Goal: Communication & Community: Answer question/provide support

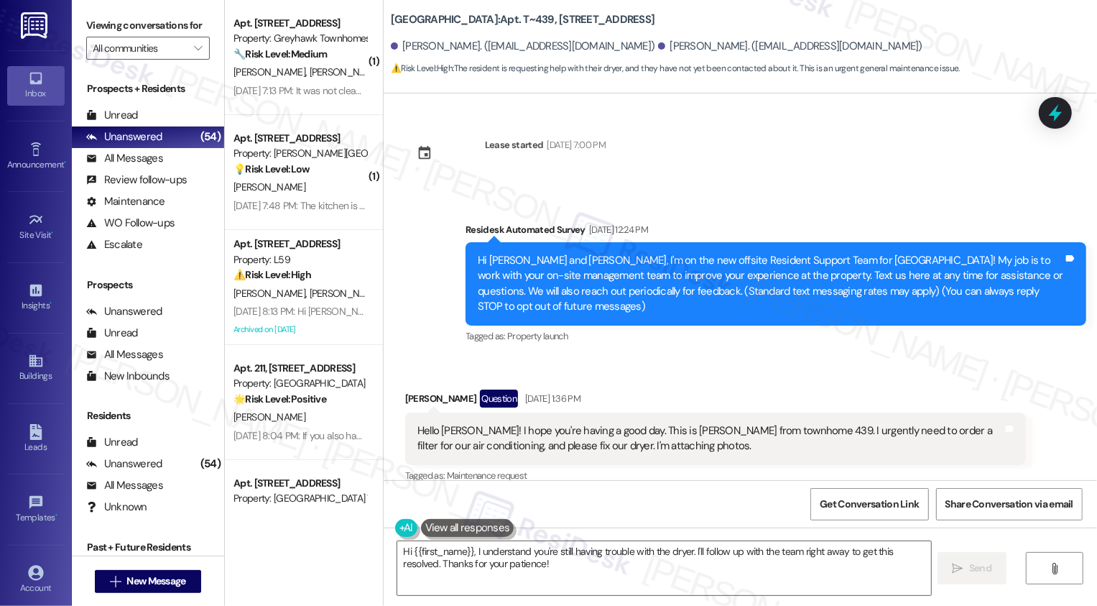
scroll to position [3810, 0]
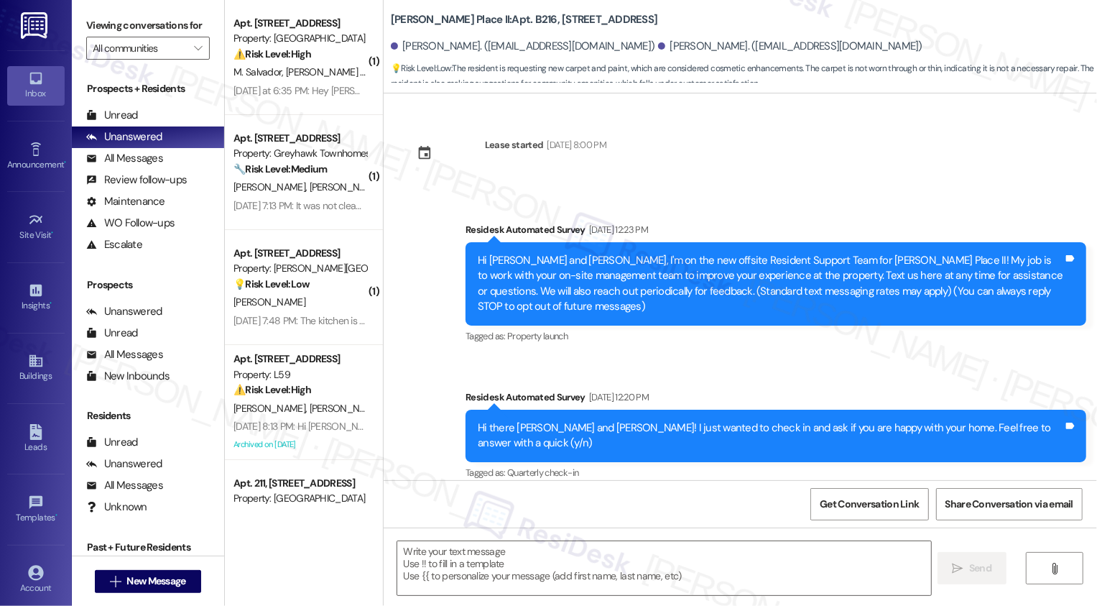
scroll to position [2339, 0]
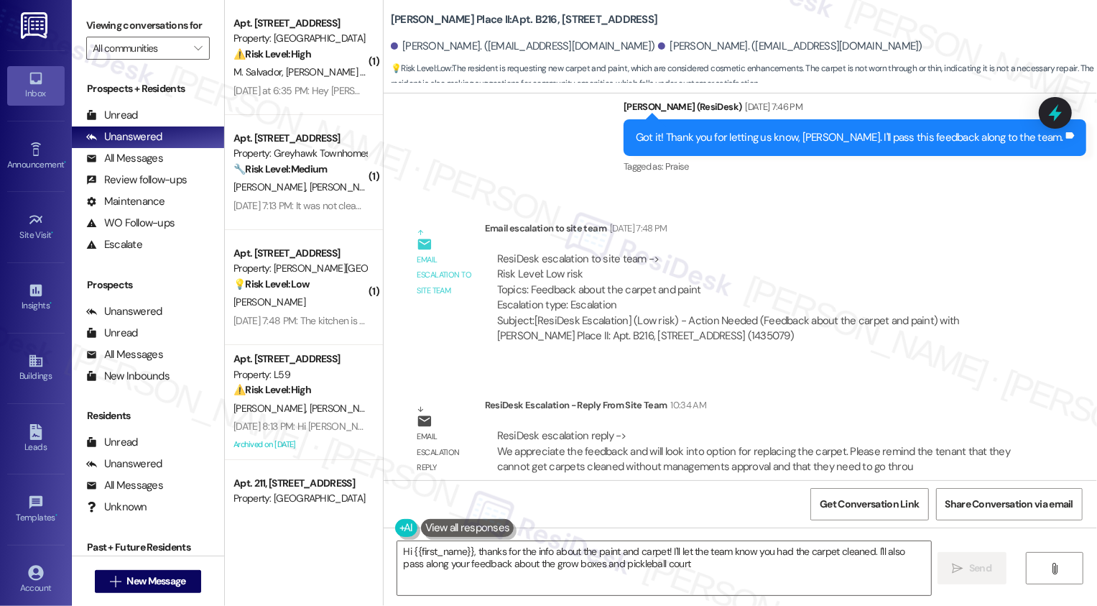
type textarea "Hi {{first_name}}, thanks for the info about the paint and carpet! I'll let the…"
click at [514, 546] on textarea "Hi {{first_name}}, thanks for the info about the paint and carpet! I'll let the…" at bounding box center [664, 568] width 534 height 54
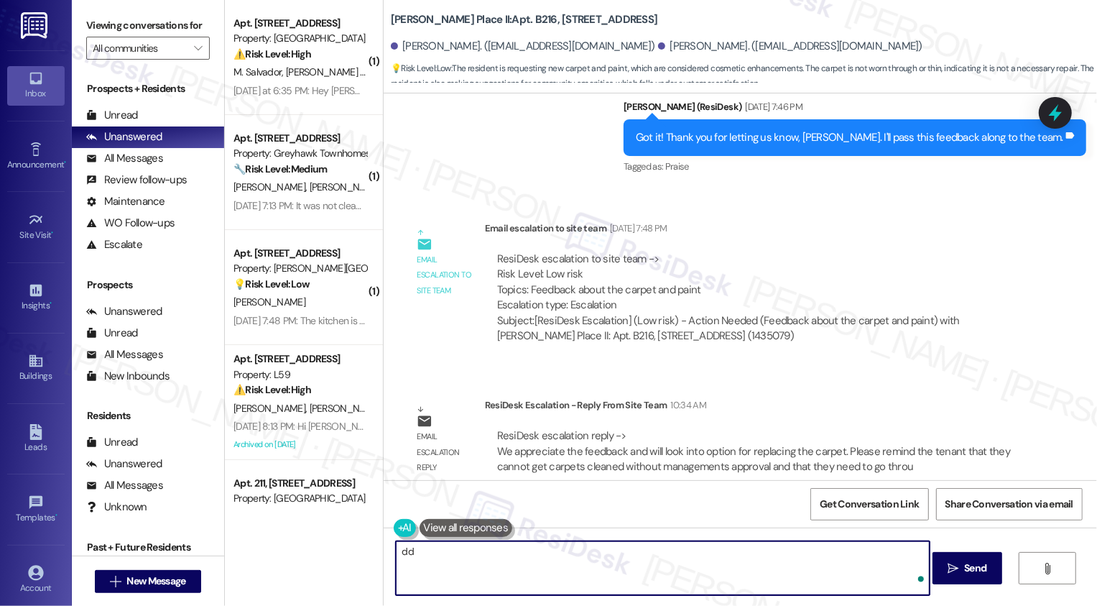
type textarea "d"
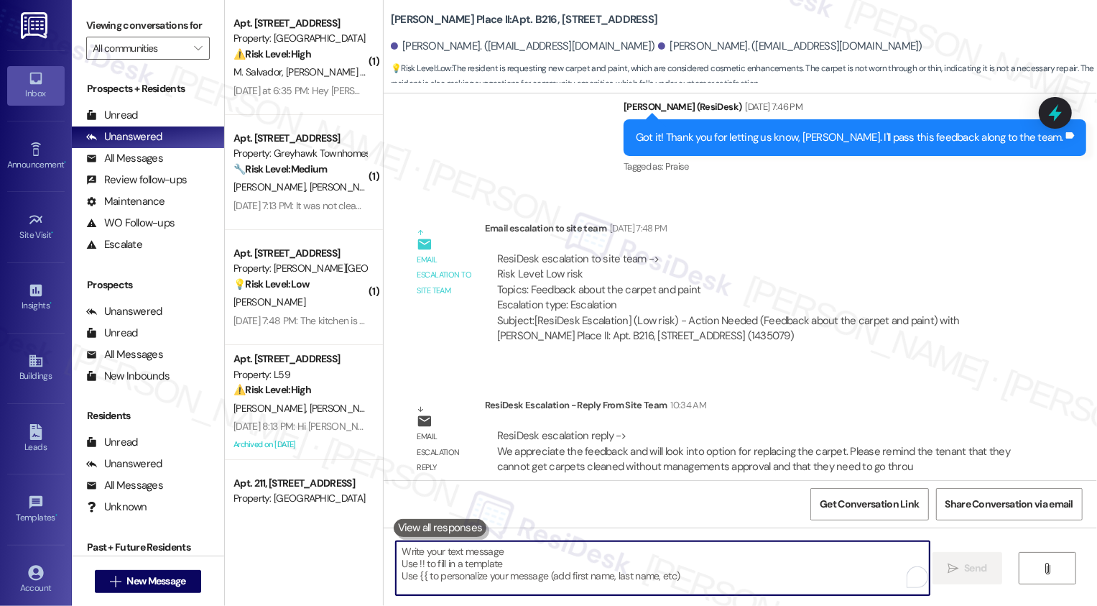
click at [514, 546] on textarea "To enrich screen reader interactions, please activate Accessibility in Grammarl…" at bounding box center [663, 568] width 534 height 54
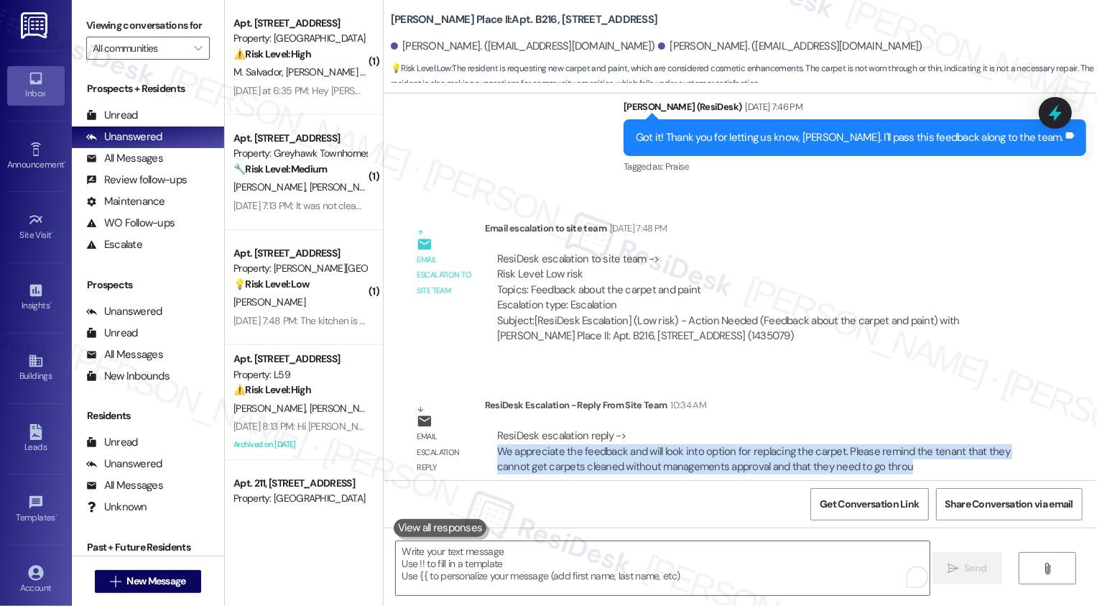
drag, startPoint x: 488, startPoint y: 440, endPoint x: 797, endPoint y: 462, distance: 309.7
click at [797, 462] on div "ResiDesk escalation reply -> We appreciate the feedback and will look into opti…" at bounding box center [755, 451] width 541 height 68
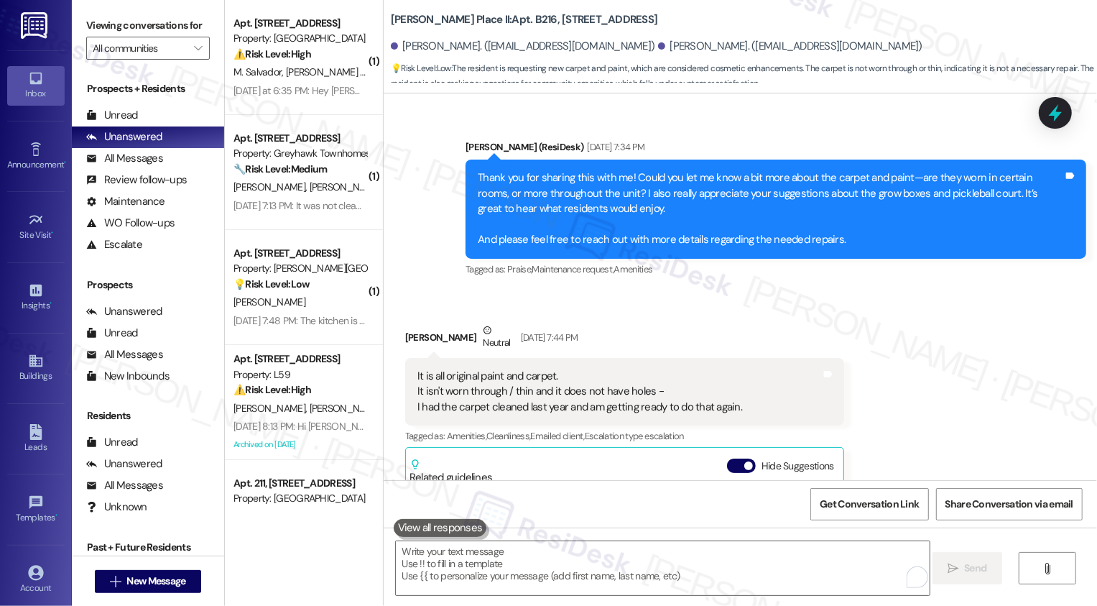
scroll to position [1654, 0]
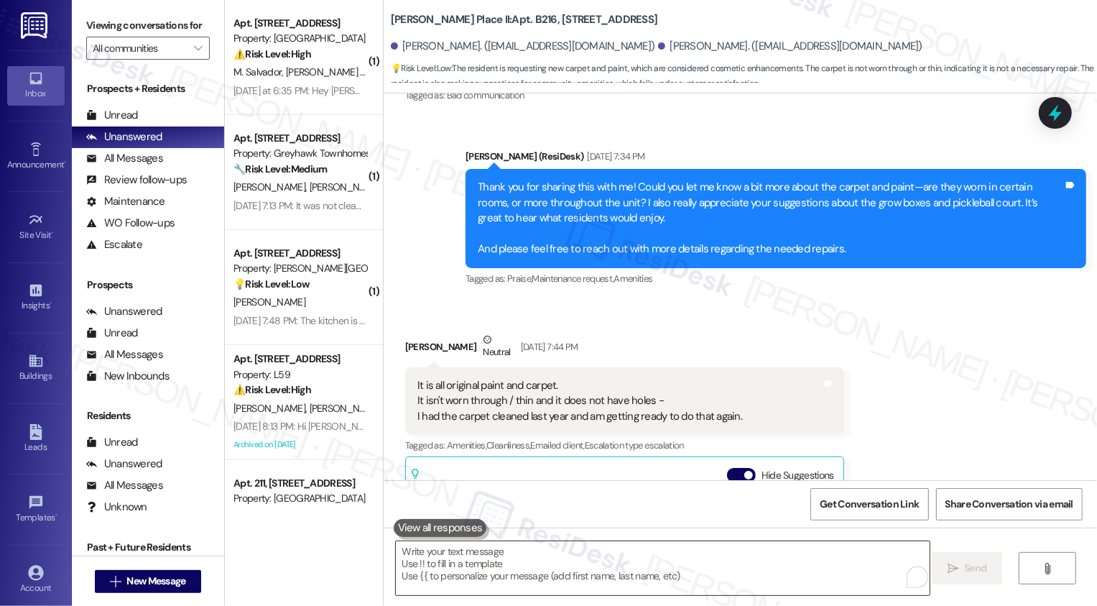
click at [460, 555] on textarea "To enrich screen reader interactions, please activate Accessibility in Grammarl…" at bounding box center [663, 568] width 534 height 54
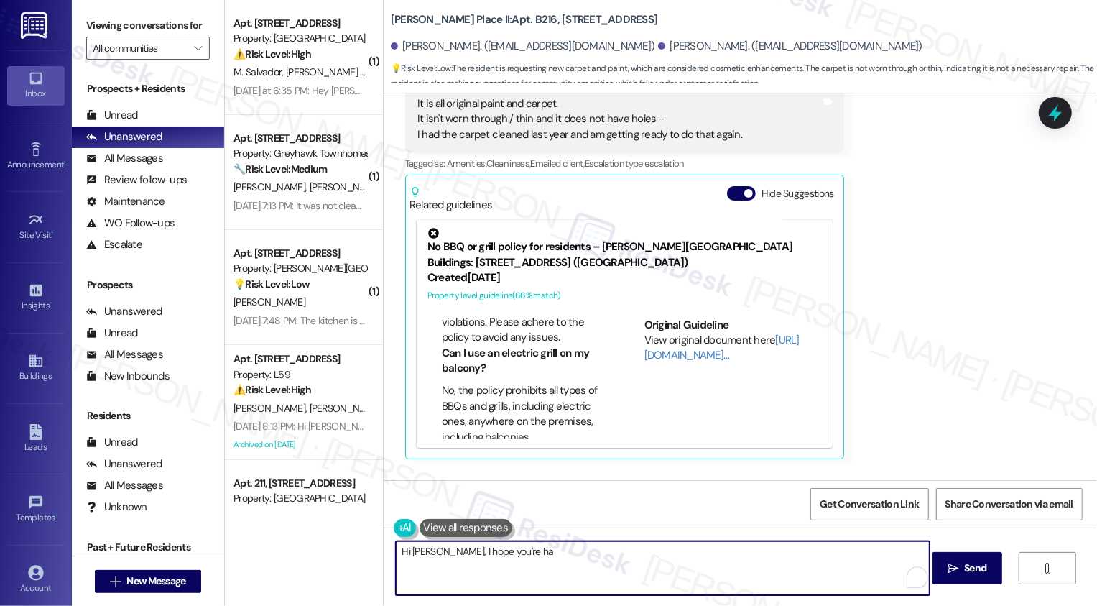
scroll to position [230, 0]
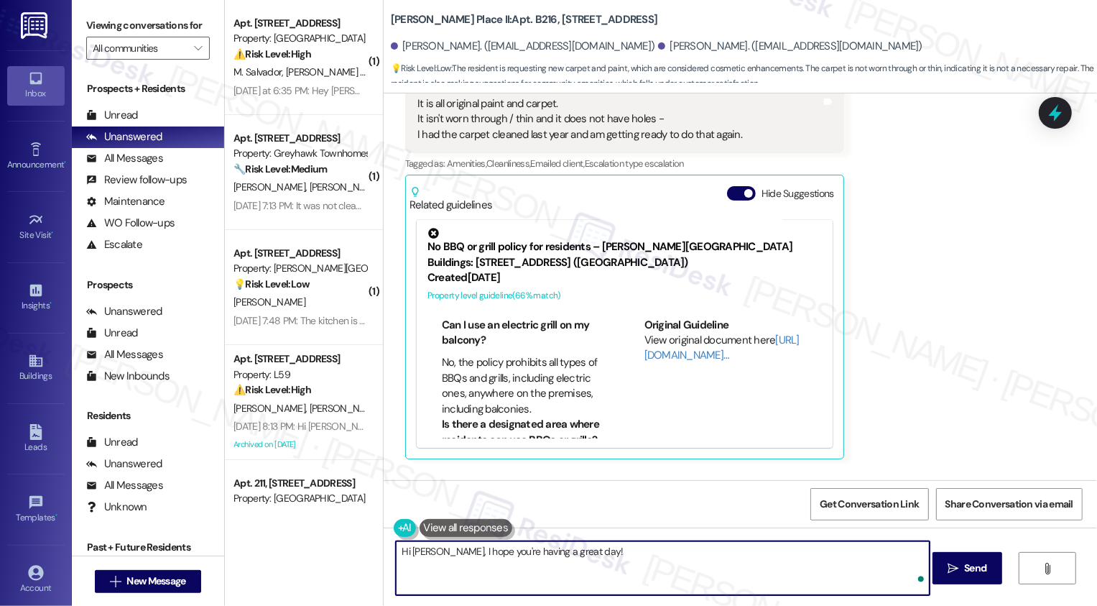
paste textarea "Hi {{first_name}}, thank you for sharing your feedback. We’ll look into options…"
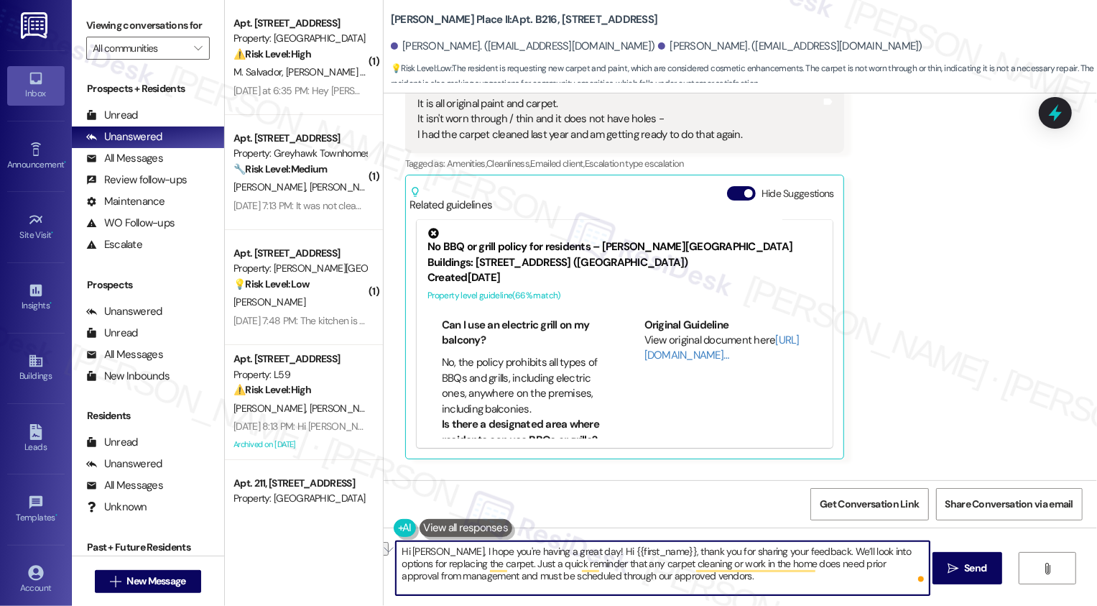
drag, startPoint x: 570, startPoint y: 550, endPoint x: 794, endPoint y: 548, distance: 224.2
click at [794, 548] on textarea "Hi Deena, I hope you're having a great day! Hi {{first_name}}, thank you for sh…" at bounding box center [663, 568] width 534 height 54
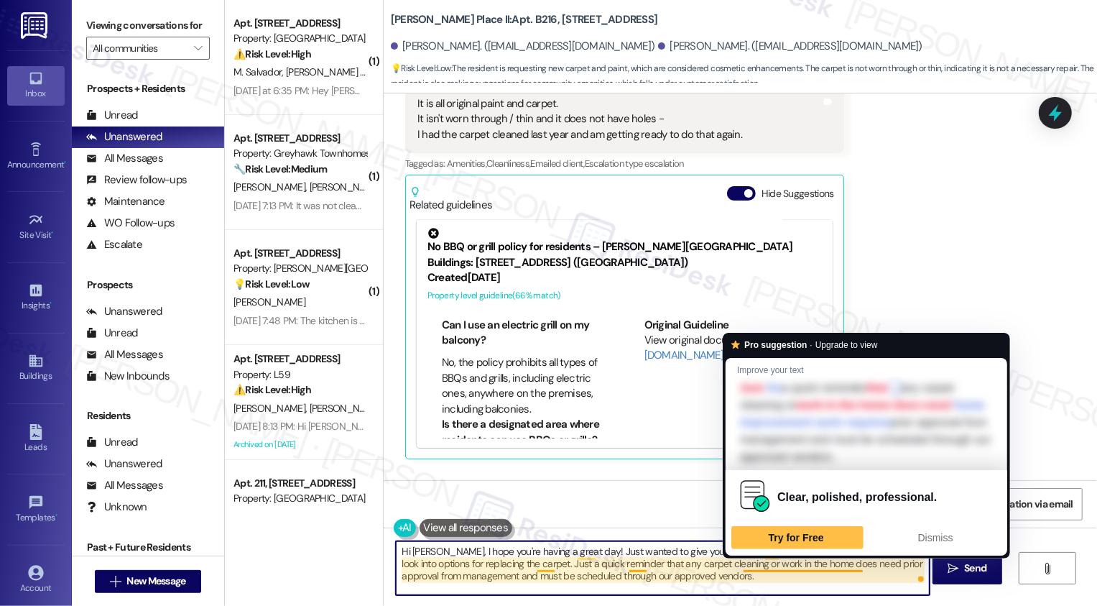
click at [687, 548] on textarea "Hi Deena, I hope you're having a great day! Just wanted to give you a quick upd…" at bounding box center [663, 568] width 534 height 54
click at [697, 551] on textarea "Hi Deena, I hope you're having a great day! Just wanted to give you a quick upd…" at bounding box center [663, 568] width 534 height 54
click at [762, 548] on div "Clear, polished, professional. Try for Free Dismiss" at bounding box center [867, 512] width 282 height 85
click at [690, 605] on div "Hi Deena, I hope you're having a great day! Just wanted to give you a quick upd…" at bounding box center [740, 581] width 713 height 108
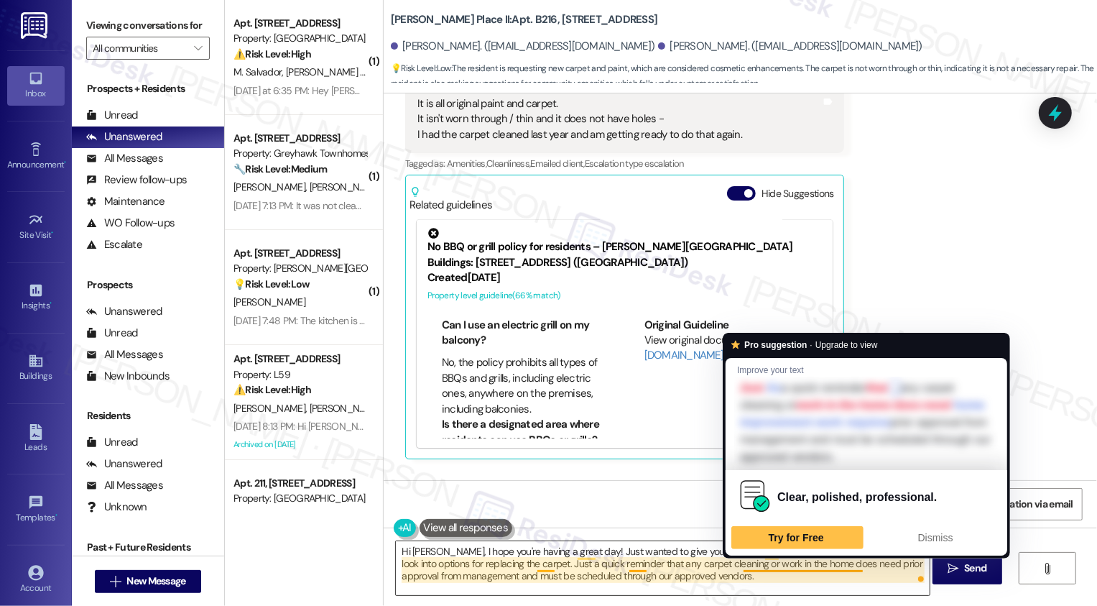
click at [667, 554] on textarea "Hi Deena, I hope you're having a great day! Just wanted to give you a quick upd…" at bounding box center [663, 568] width 534 height 54
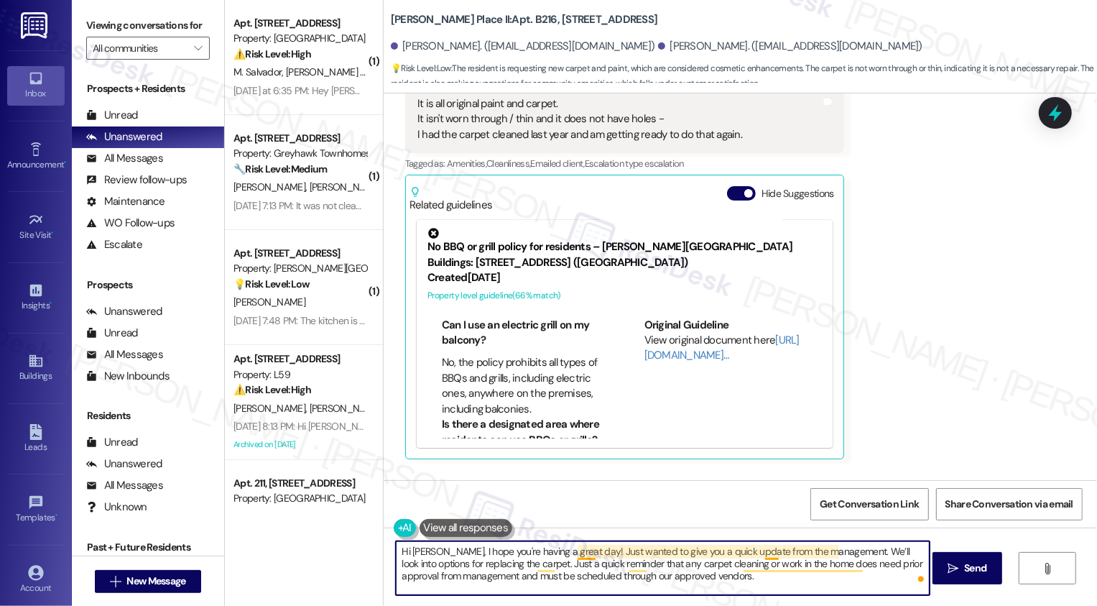
click at [762, 552] on textarea "Hi Deena, I hope you're having a great day! Just wanted to give you a quick upd…" at bounding box center [663, 568] width 534 height 54
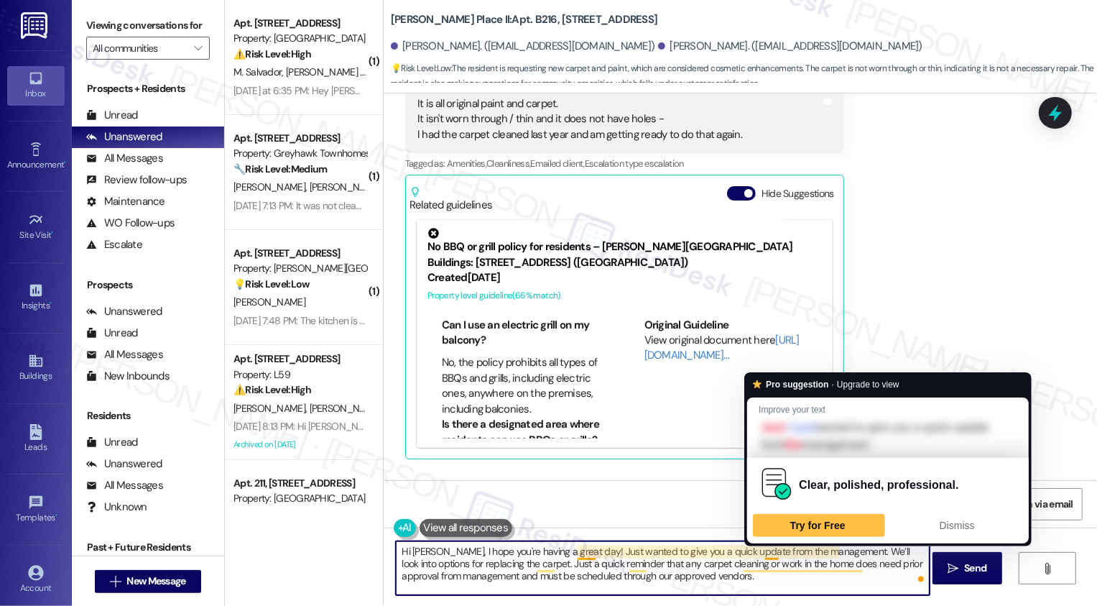
click at [762, 552] on textarea "Hi Deena, I hope you're having a great day! Just wanted to give you a quick upd…" at bounding box center [663, 568] width 534 height 54
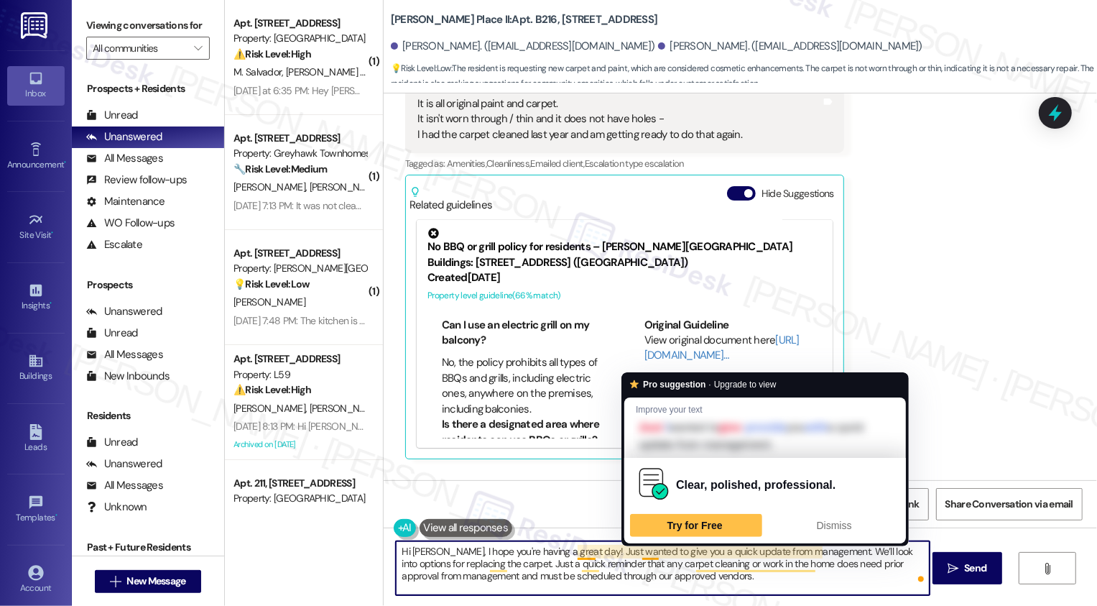
click at [640, 565] on textarea "Hi Deena, I hope you're having a great day! Just wanted to give you a quick upd…" at bounding box center [663, 568] width 534 height 54
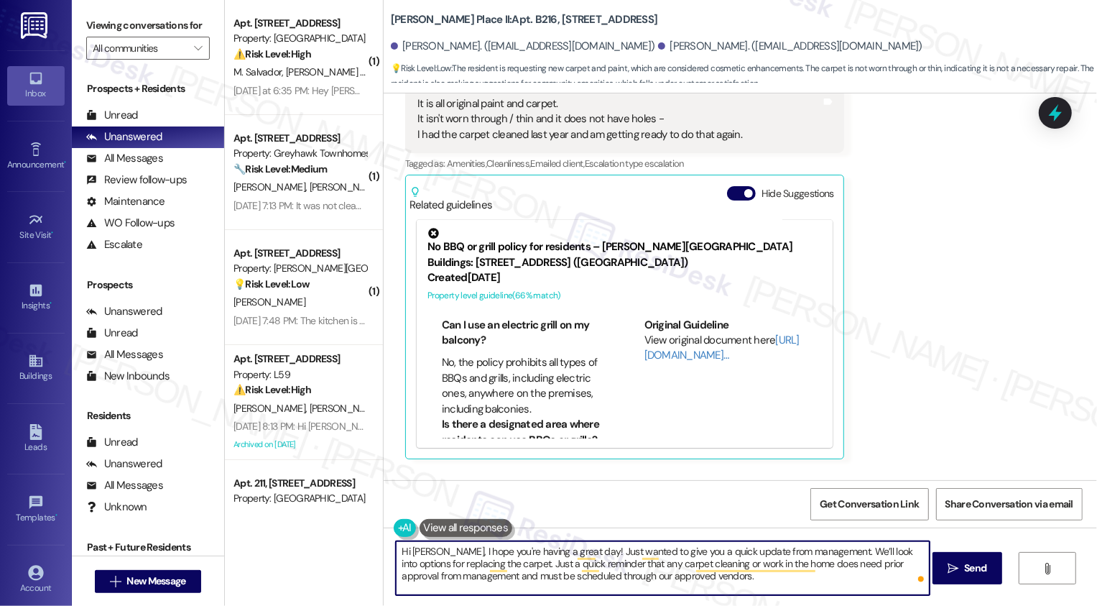
click at [463, 571] on textarea "Hi Deena, I hope you're having a great day! Just wanted to give you a quick upd…" at bounding box center [663, 568] width 534 height 54
click at [696, 578] on textarea "Hi Deena, I hope you're having a great day! Just wanted to give you a quick upd…" at bounding box center [663, 568] width 534 height 54
paste textarea "Hi {{first_name}}, thank you for sharing your feedback. We’ll look into options…"
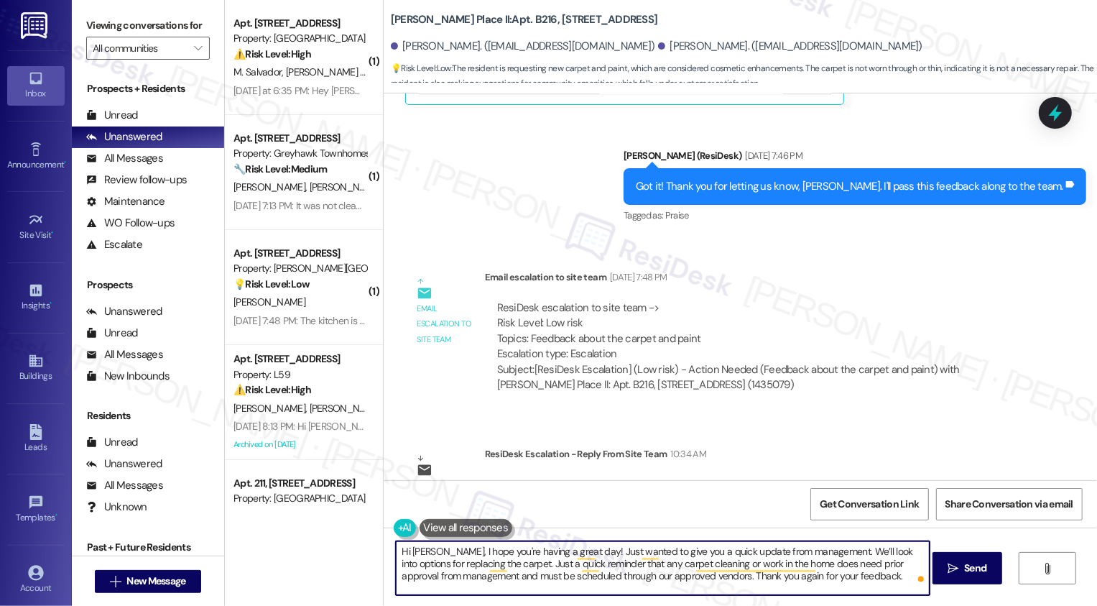
scroll to position [2339, 0]
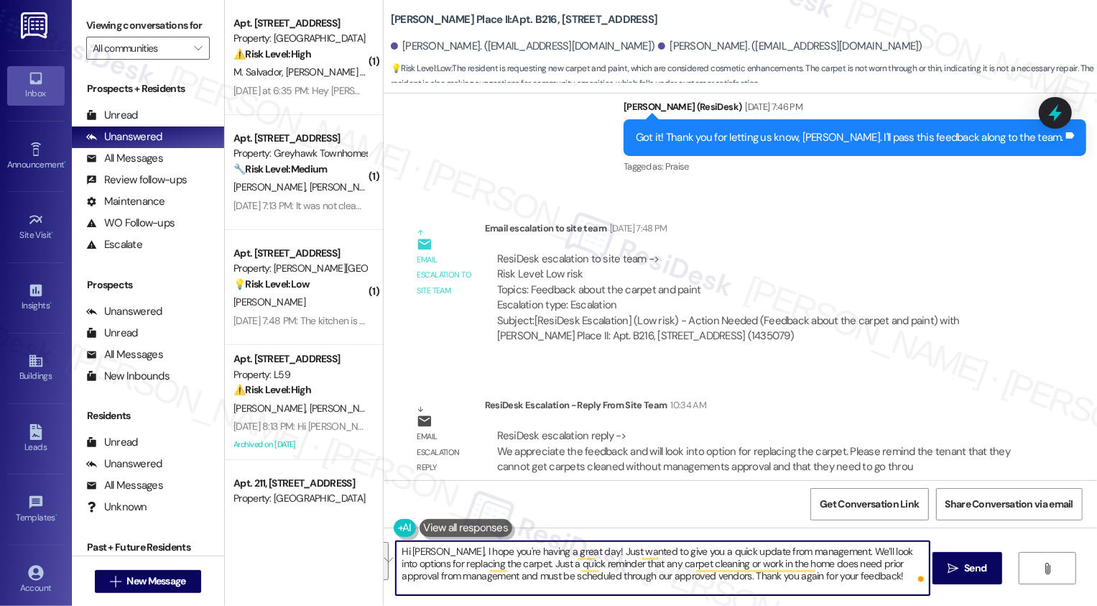
paste textarea "’re having a great day! I just wanted to share a quick update from management—w…"
click at [710, 558] on textarea "Hi Deena, I hope you’re having a great day! I just wanted to share a quick upda…" at bounding box center [663, 568] width 534 height 54
click at [716, 565] on textarea "Hi Deena, I hope you’re having a great day! I just wanted to share a quick upda…" at bounding box center [663, 568] width 534 height 54
click at [554, 563] on textarea "Hi Deena, I hope you’re having a great day! I just wanted to share a quick upda…" at bounding box center [663, 568] width 534 height 54
click at [696, 573] on textarea "Hi Deena, I hope you’re having a great day! I just wanted to share a quick upda…" at bounding box center [663, 568] width 534 height 54
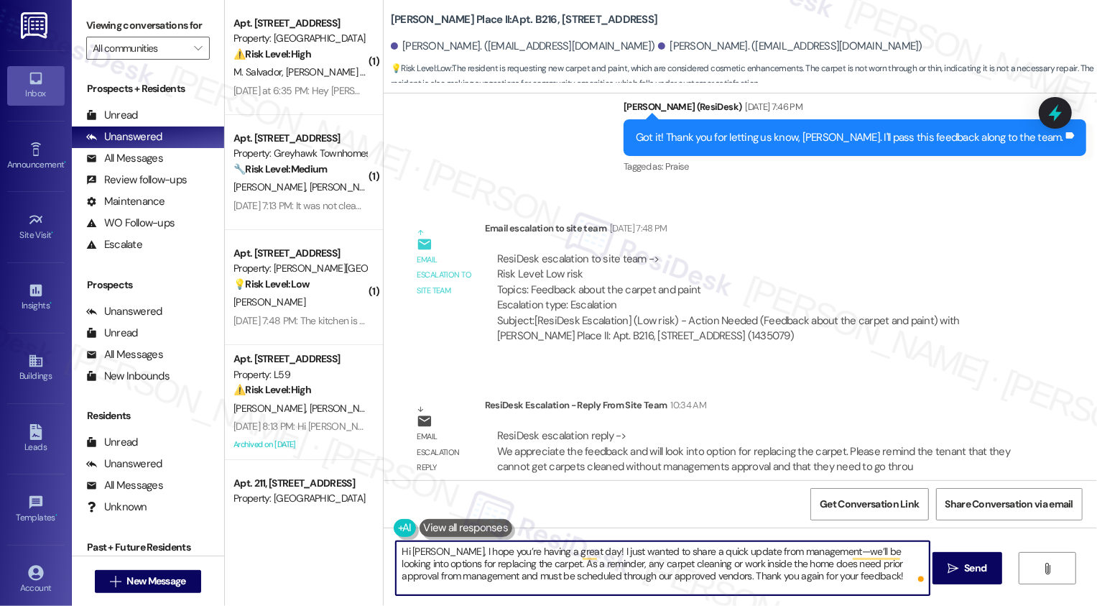
type textarea "Hi Deena, I hope you’re having a great day! I just wanted to share a quick upda…"
click at [630, 567] on textarea "Hi Deena, I hope you’re having a great day! I just wanted to share a quick upda…" at bounding box center [663, 568] width 534 height 54
click at [713, 567] on textarea "Hi Deena, I hope you’re having a great day! I just wanted to share a quick upda…" at bounding box center [663, 568] width 534 height 54
click at [961, 569] on span "Send" at bounding box center [975, 567] width 28 height 15
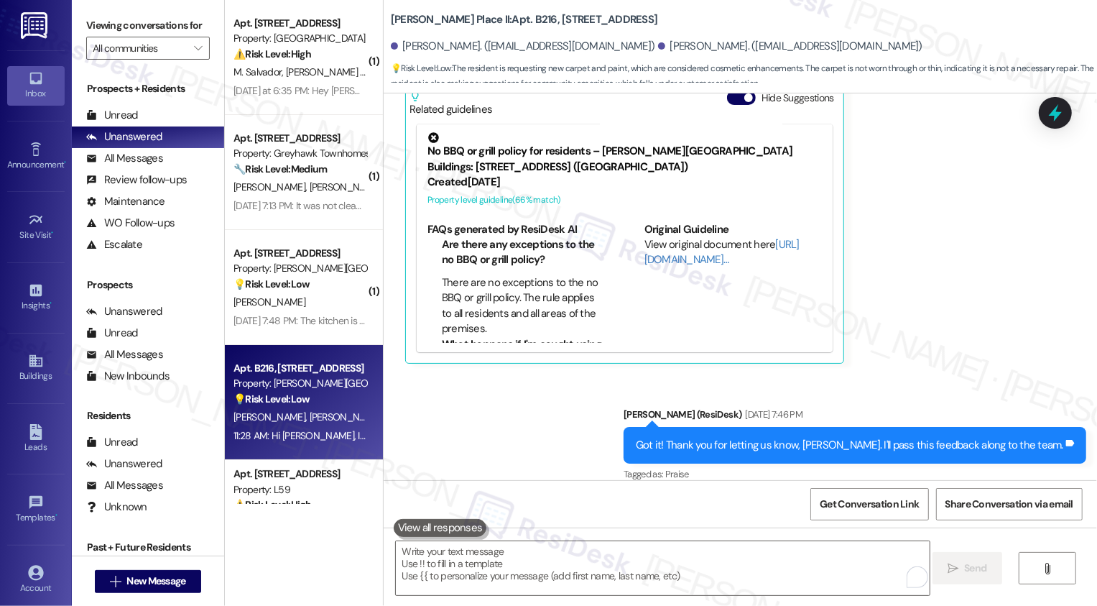
scroll to position [2470, 0]
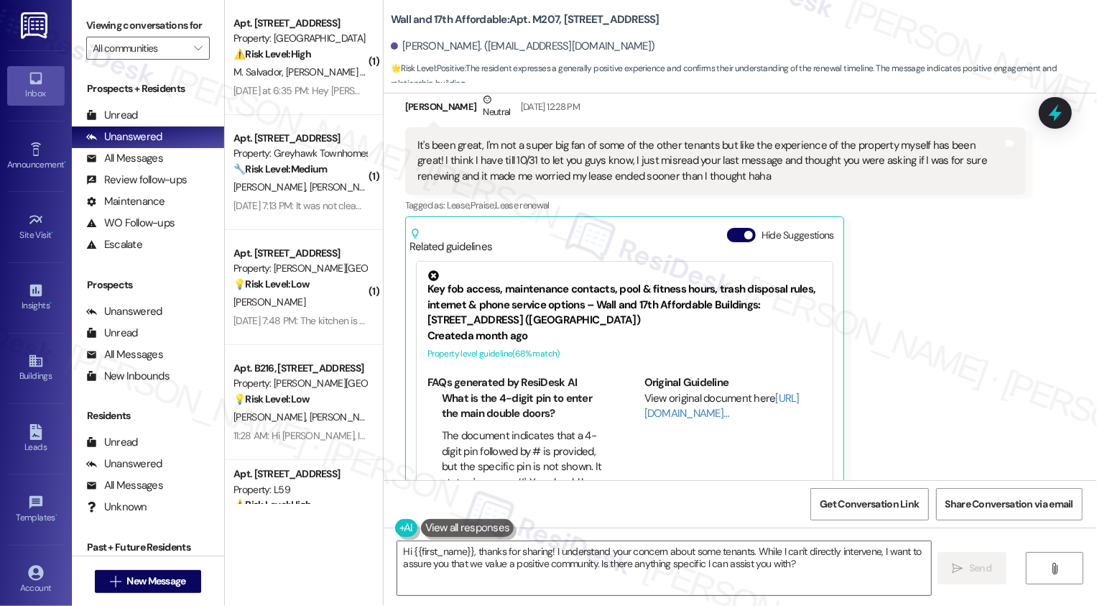
scroll to position [1288, 0]
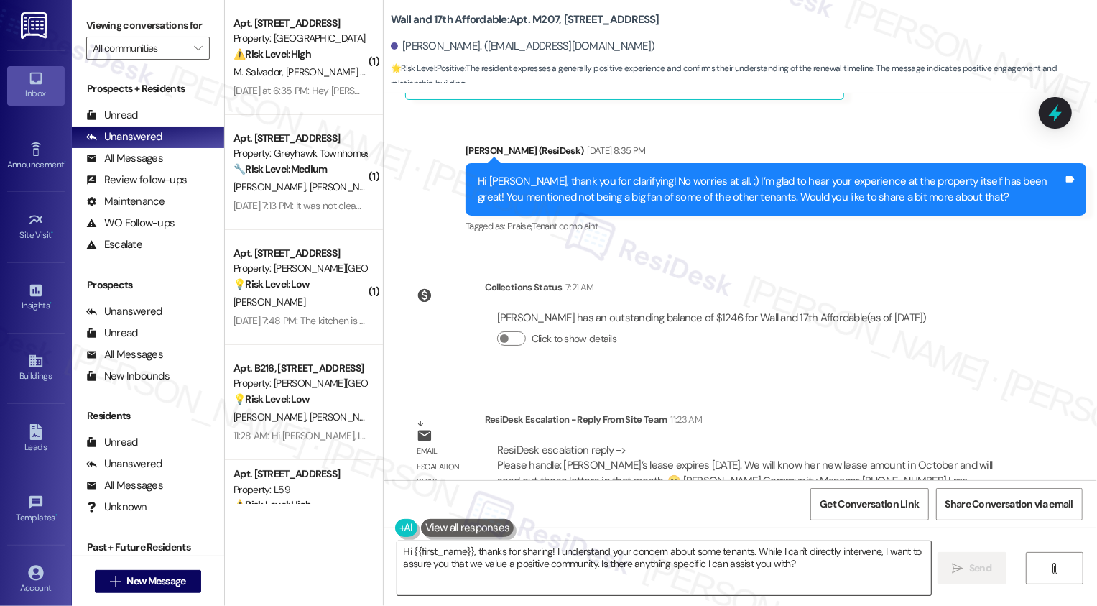
click at [648, 559] on textarea "Hi {{first_name}}, thanks for sharing! I understand your concern about some ten…" at bounding box center [664, 568] width 534 height 54
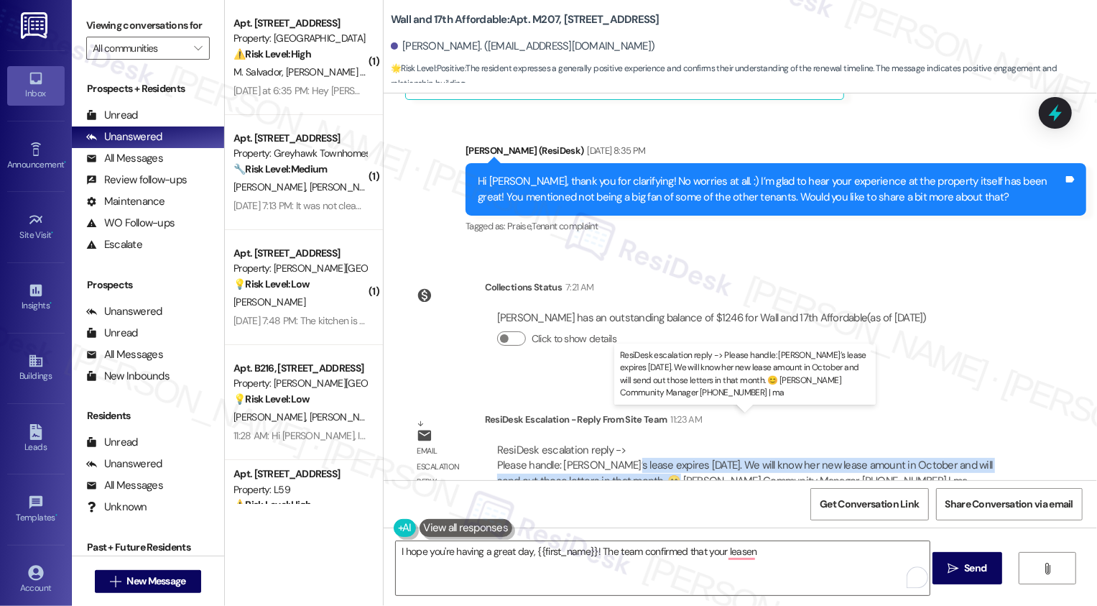
drag, startPoint x: 610, startPoint y: 433, endPoint x: 619, endPoint y: 447, distance: 17.1
click at [619, 447] on div "ResiDesk escalation reply -> Please handle: Olivia’s lease expires December 31s…" at bounding box center [745, 465] width 496 height 45
copy div "expires December 31st. We will know her new lease amount in October and will se…"
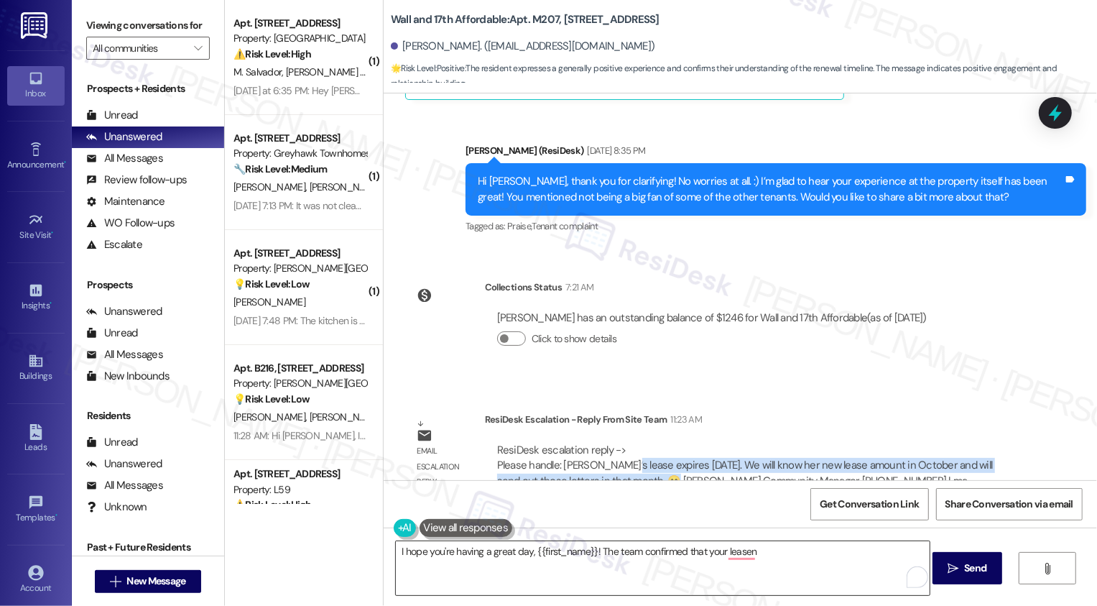
click at [780, 563] on textarea "I hope you're having a great day, {{first_name}}! The team confirmed that your …" at bounding box center [663, 568] width 534 height 54
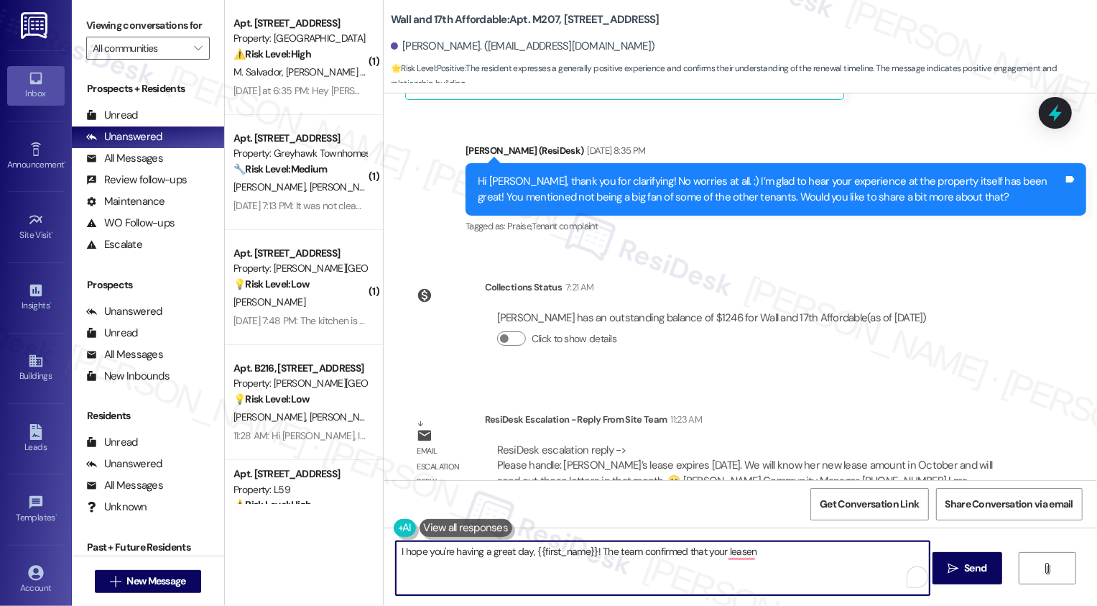
paste textarea "expires December 31st. We will know her new lease amount in October and will se…"
click at [743, 550] on textarea "I hope you're having a great day, {{first_name}}! The team confirmed that your …" at bounding box center [663, 568] width 534 height 54
click at [771, 561] on textarea "I hope you're having a great day, {{first_name}}! The team confirmed that your …" at bounding box center [663, 568] width 534 height 54
click at [784, 568] on textarea "I hope you're having a great day, {{first_name}}! The team confirmed that your …" at bounding box center [663, 568] width 534 height 54
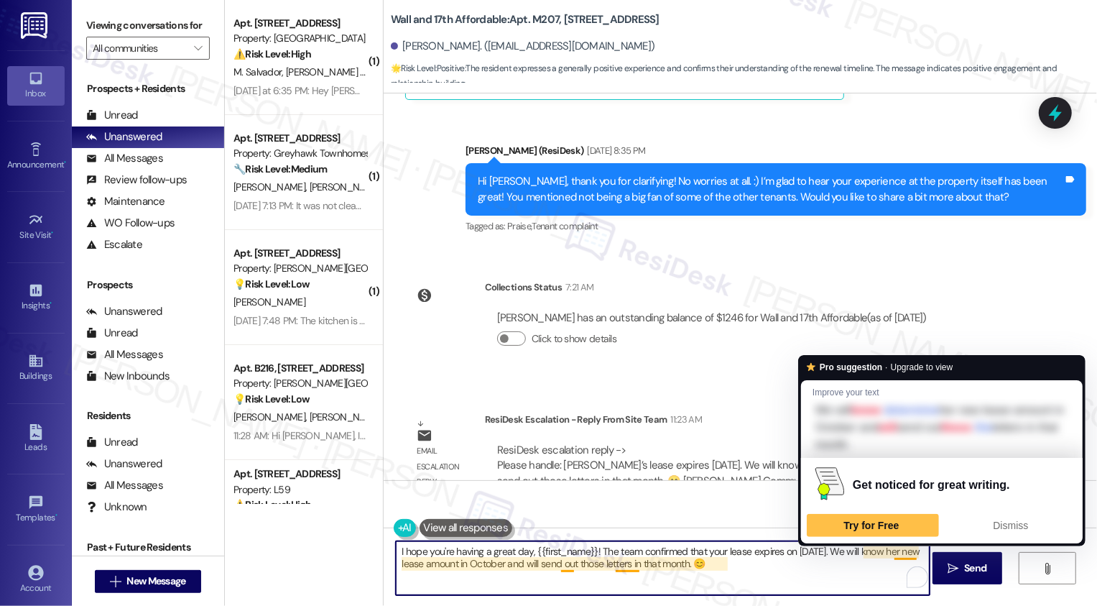
click at [861, 551] on textarea "I hope you're having a great day, {{first_name}}! The team confirmed that your …" at bounding box center [663, 568] width 534 height 54
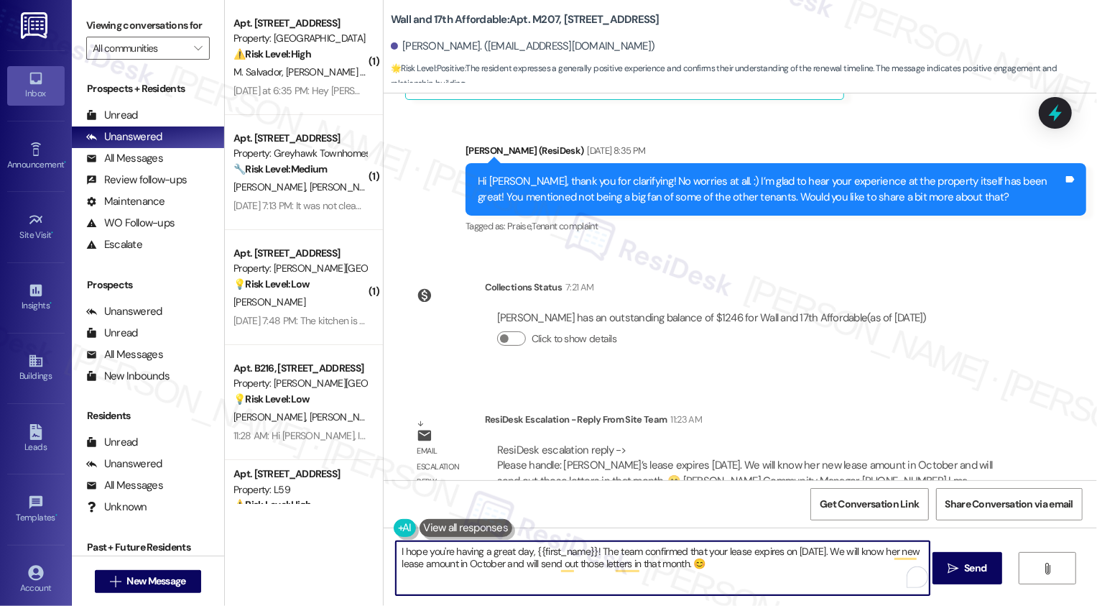
click at [861, 551] on textarea "I hope you're having a great day, {{first_name}}! The team confirmed that your …" at bounding box center [663, 568] width 534 height 54
click at [399, 564] on textarea "I hope you're having a great day, {{first_name}}! The team confirmed that your …" at bounding box center [663, 568] width 534 height 54
click at [558, 563] on textarea "I hope you're having a great day, {{first_name}}! The team confirmed that your …" at bounding box center [663, 568] width 534 height 54
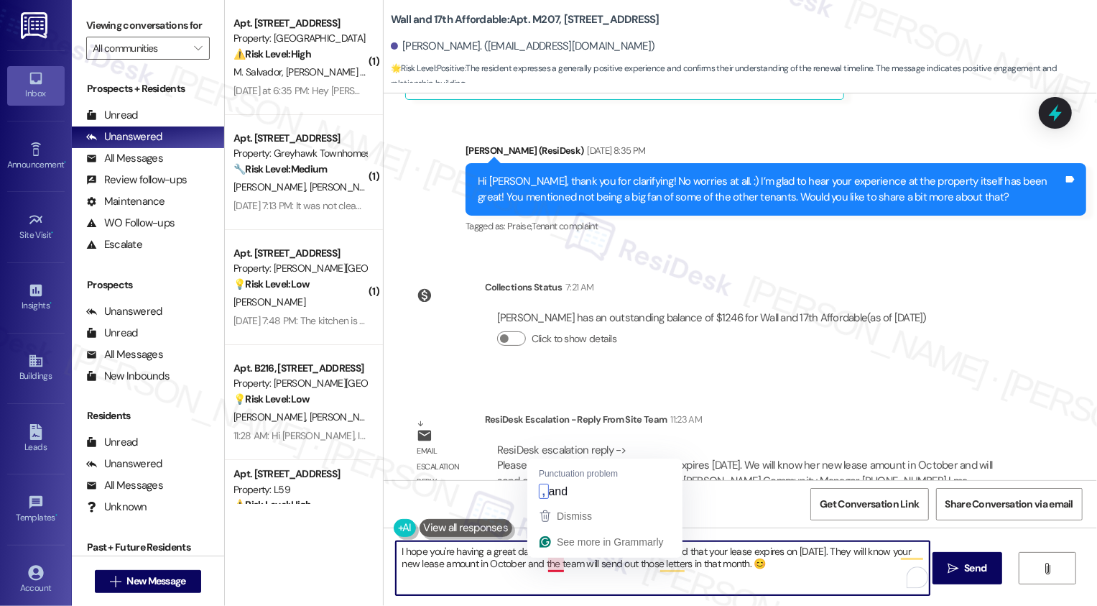
click at [548, 566] on textarea "I hope you're having a great day, {{first_name}}! The team confirmed that your …" at bounding box center [663, 568] width 534 height 54
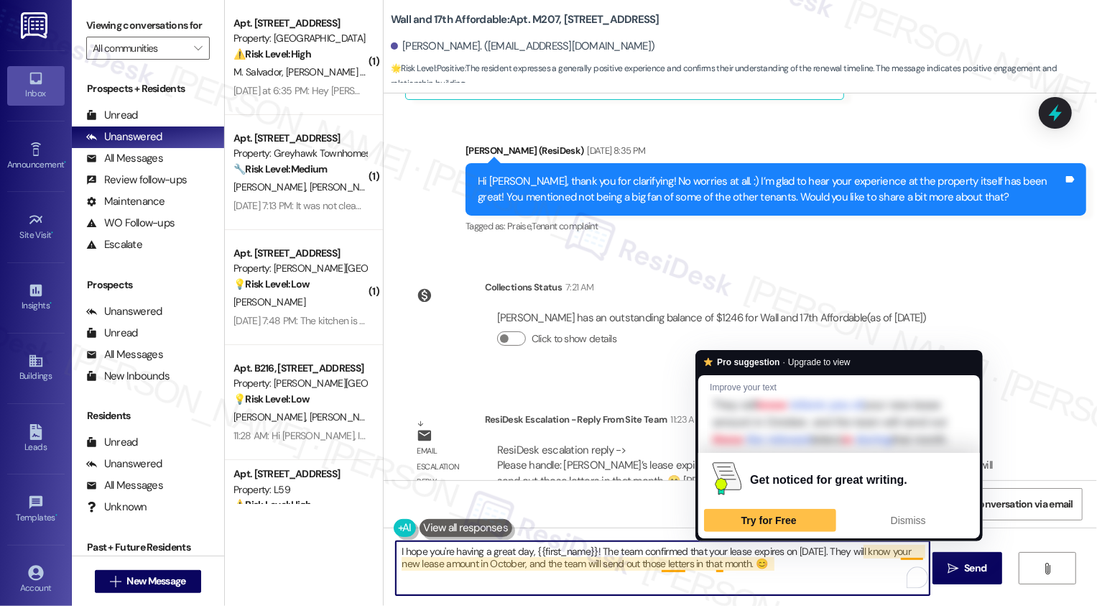
click at [722, 566] on textarea "I hope you're having a great day, {{first_name}}! The team confirmed that your …" at bounding box center [663, 568] width 534 height 54
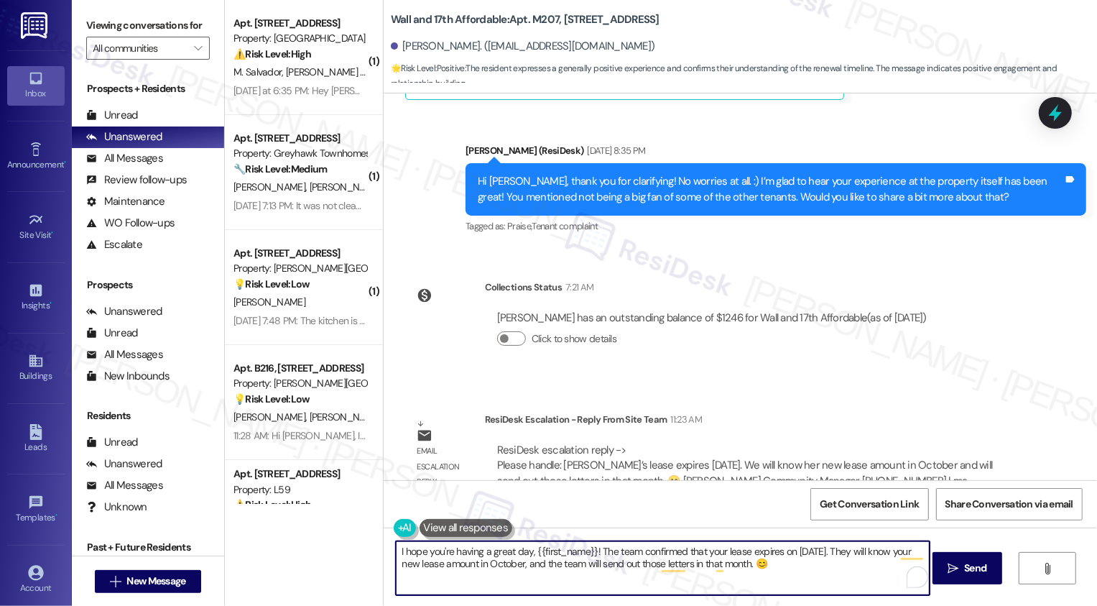
click at [818, 570] on textarea "I hope you're having a great day, {{first_name}}! The team confirmed that your …" at bounding box center [663, 568] width 534 height 54
click at [826, 558] on textarea "I hope you're having a great day, {{first_name}}! The team confirmed that your …" at bounding box center [663, 568] width 534 height 54
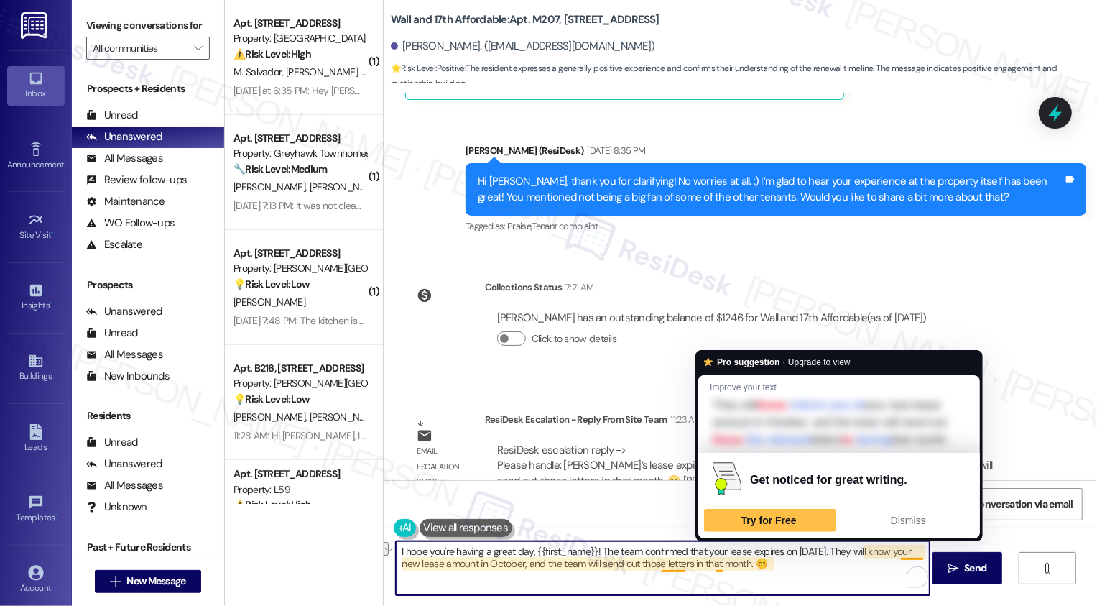
drag, startPoint x: 655, startPoint y: 563, endPoint x: 709, endPoint y: 568, distance: 54.8
click at [709, 568] on textarea "I hope you're having a great day, {{first_name}}! The team confirmed that your …" at bounding box center [663, 568] width 534 height 54
click at [669, 562] on textarea "I hope you're having a great day, {{first_name}}! The team confirmed that your …" at bounding box center [663, 568] width 534 height 54
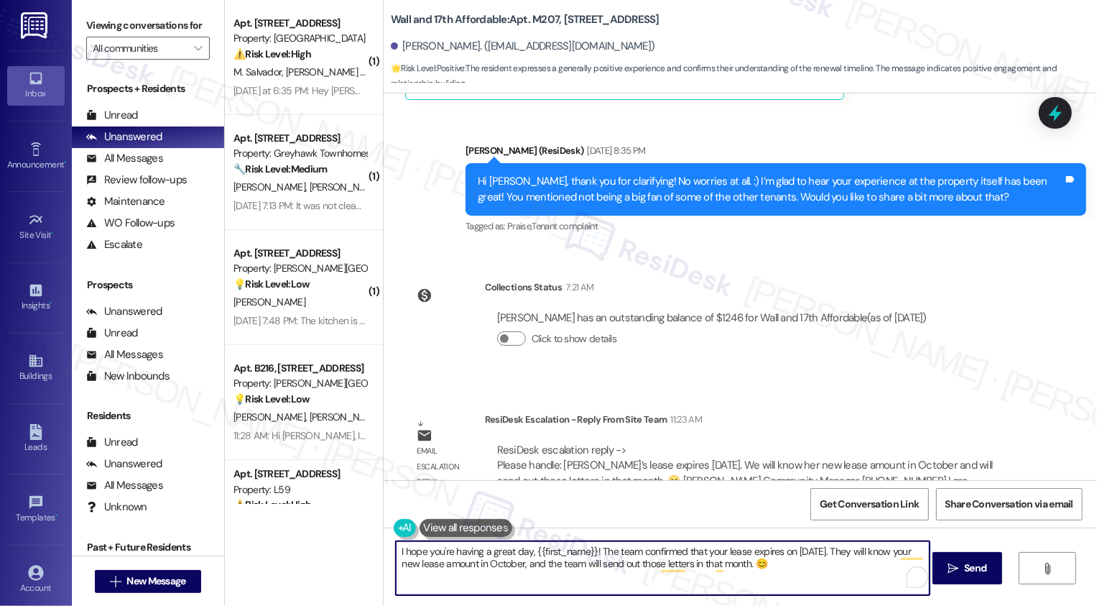
click at [668, 562] on textarea "I hope you're having a great day, {{first_name}}! The team confirmed that your …" at bounding box center [663, 568] width 534 height 54
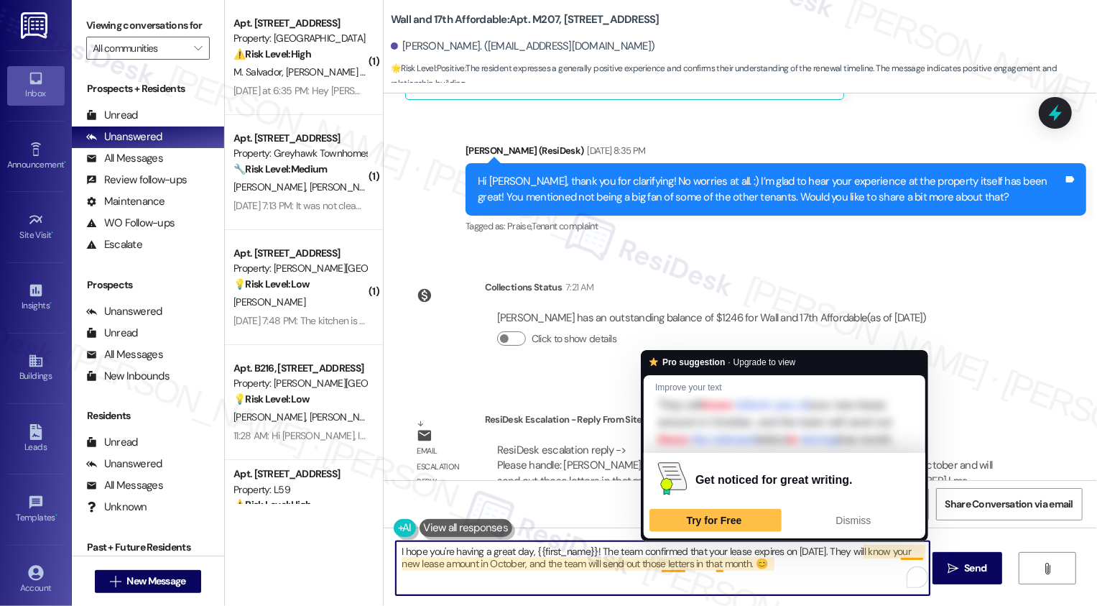
click at [665, 568] on textarea "I hope you're having a great day, {{first_name}}! The team confirmed that your …" at bounding box center [663, 568] width 534 height 54
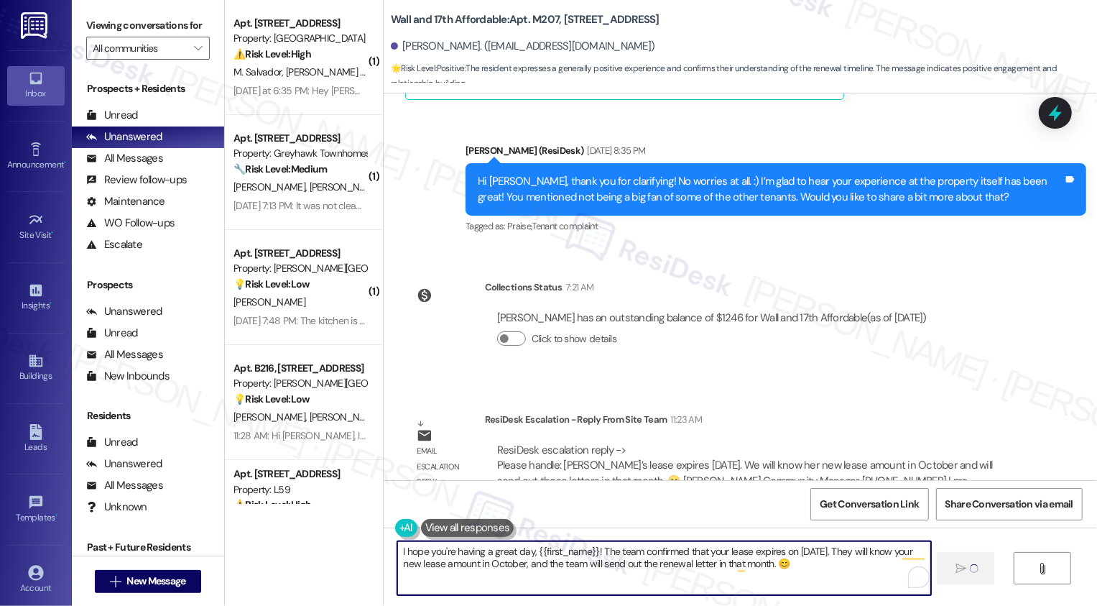
type textarea "I hope you're having a great day, {{first_name}}! The team confirmed that your …"
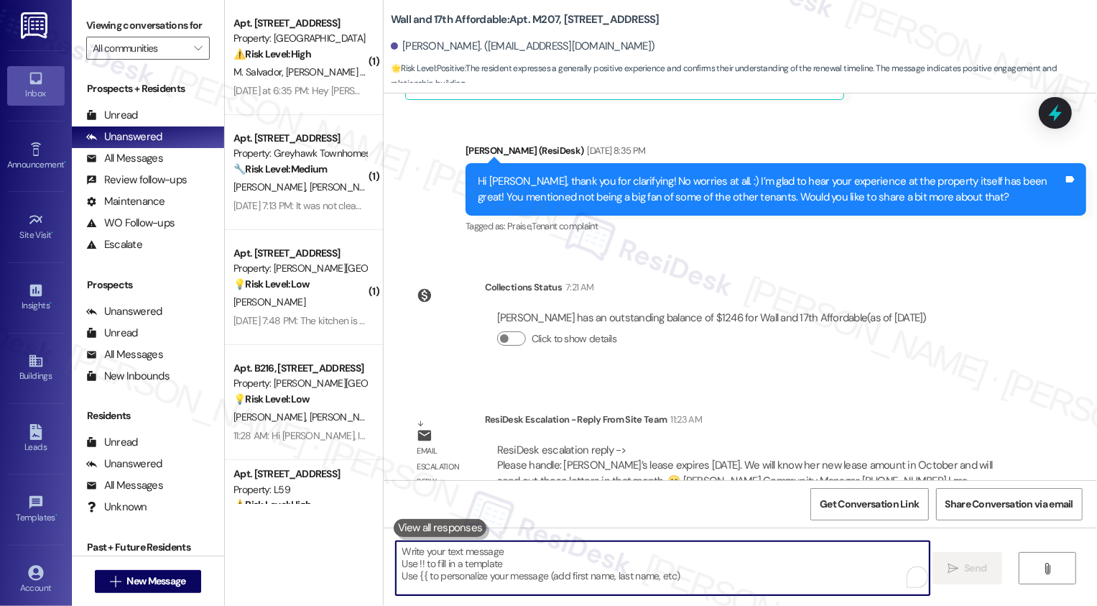
scroll to position [887, 0]
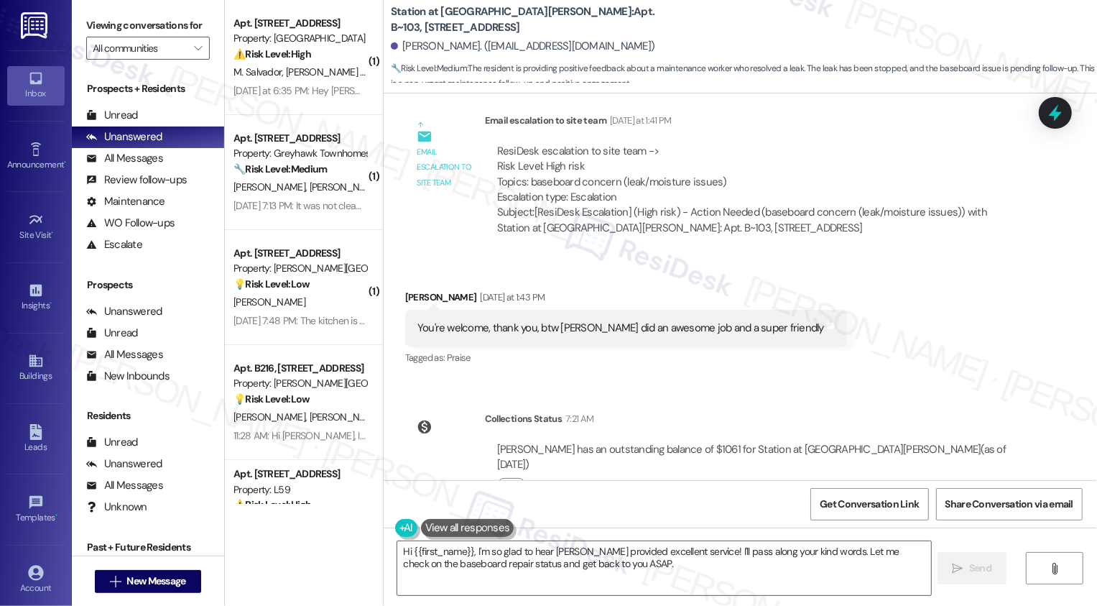
scroll to position [3459, 0]
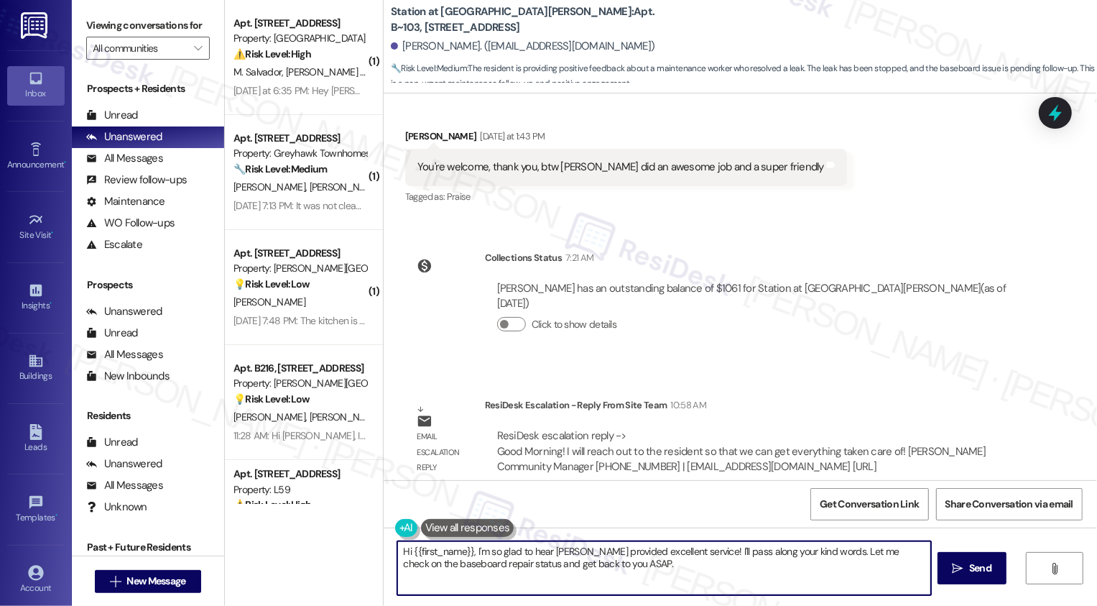
drag, startPoint x: 468, startPoint y: 551, endPoint x: 354, endPoint y: 554, distance: 114.3
click at [351, 553] on div "( 1 ) Apt. 301, 560 South 400 West Property: Central Park Station ⚠️ Risk Level…" at bounding box center [661, 303] width 872 height 606
drag, startPoint x: 608, startPoint y: 550, endPoint x: 623, endPoint y: 569, distance: 24.0
click at [623, 569] on textarea "I'm so glad to hear Blake provided excellent service! I'll pass along your kind…" at bounding box center [663, 568] width 534 height 54
paste textarea "’m so glad to hear Blake provided excellent service! The team will also be reac…"
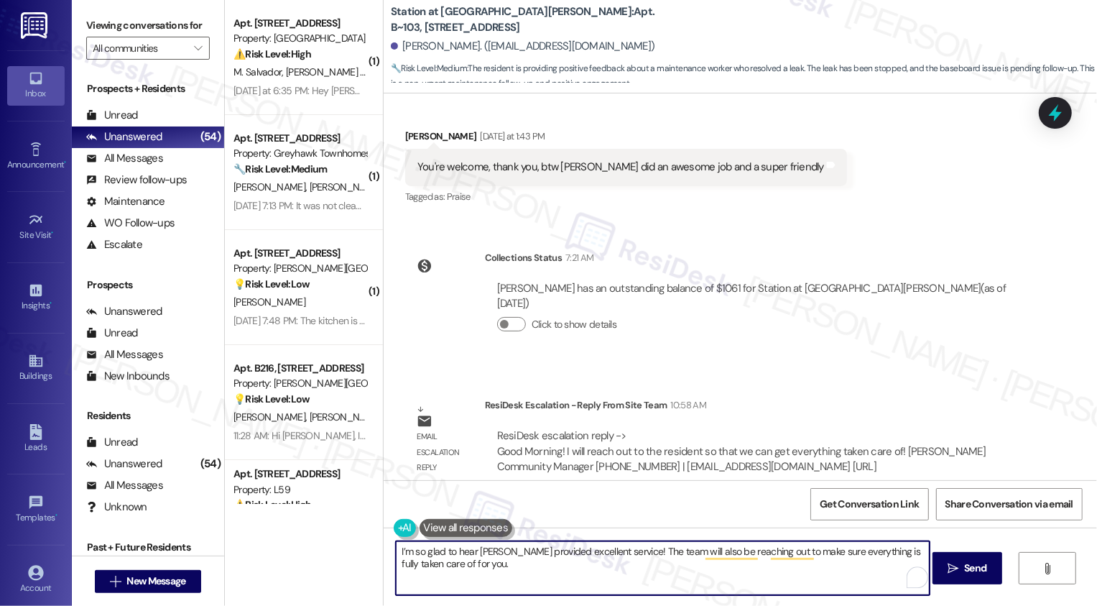
click at [534, 584] on textarea "I’m so glad to hear Blake provided excellent service! The team will also be rea…" at bounding box center [663, 568] width 534 height 54
type textarea "I’m so glad to hear Blake provided excellent service! The team will also be rea…"
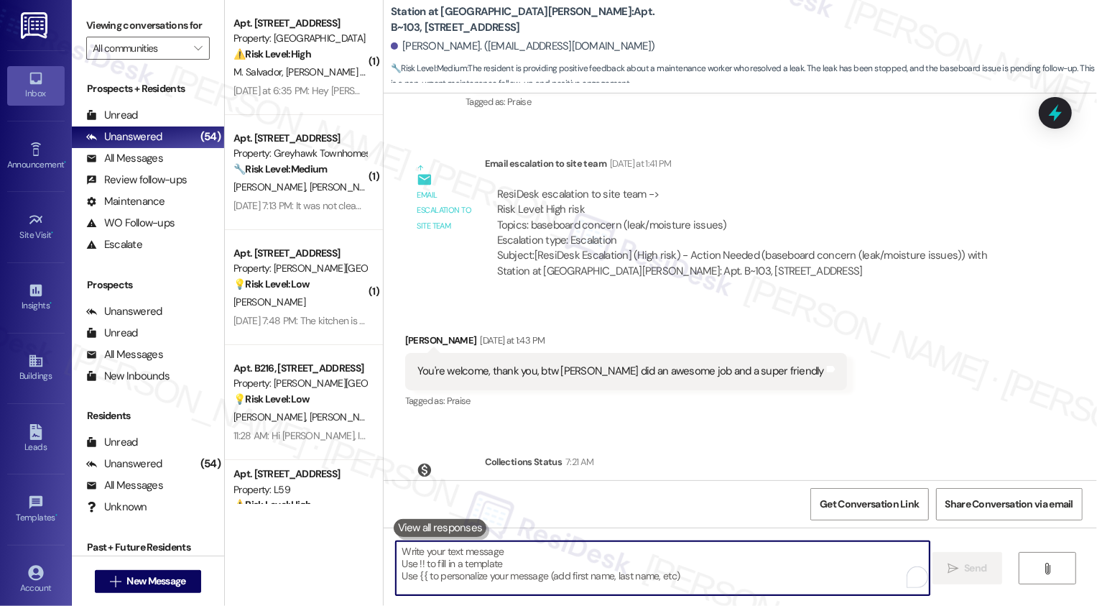
scroll to position [3575, 0]
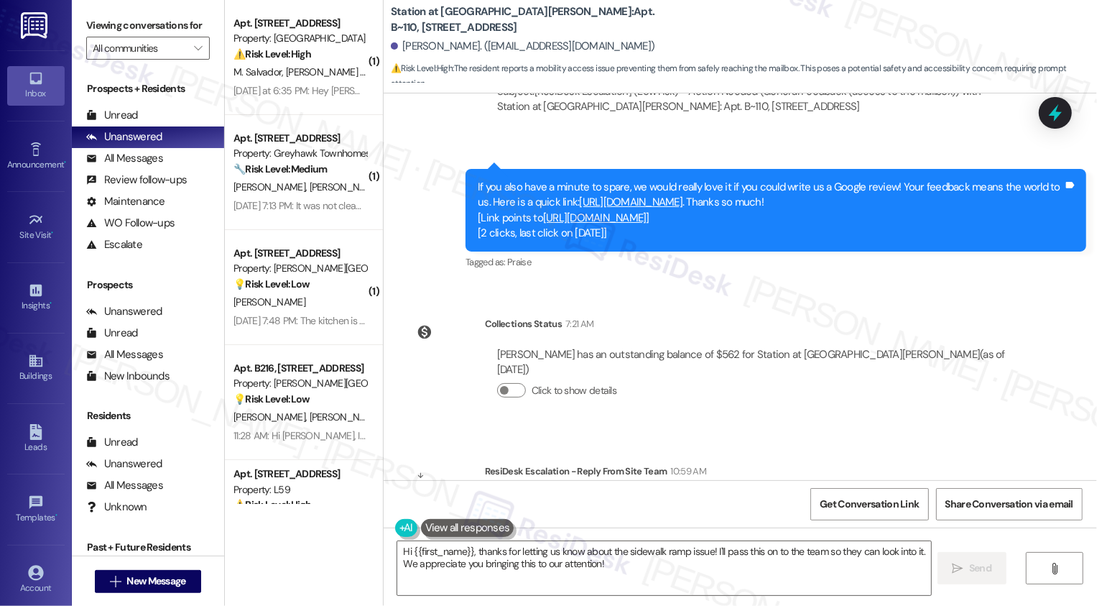
scroll to position [1538, 0]
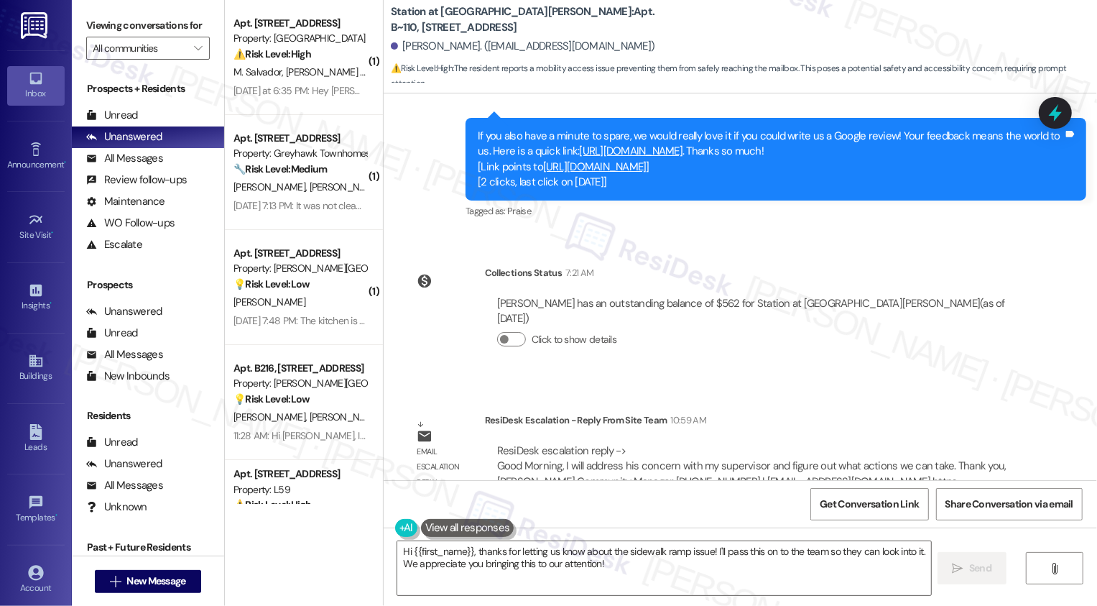
click at [612, 160] on link "[URL][DOMAIN_NAME]" at bounding box center [594, 167] width 103 height 14
click at [543, 561] on textarea "Hi {{first_name}}, thanks for letting us know about the sidewalk ramp issue! I'…" at bounding box center [664, 568] width 534 height 54
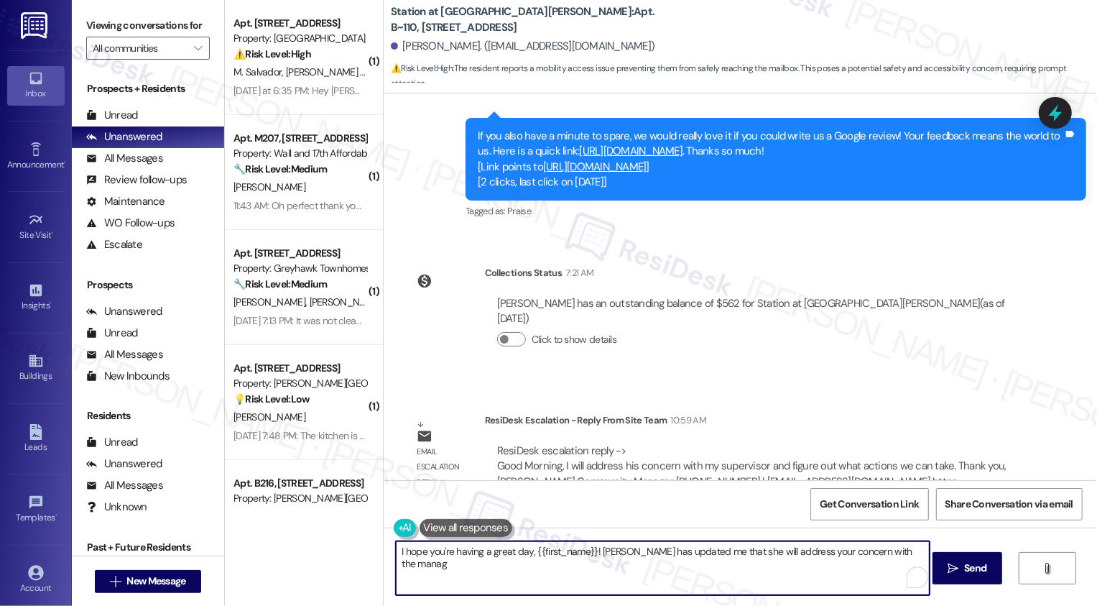
drag, startPoint x: 594, startPoint y: 550, endPoint x: 629, endPoint y: 591, distance: 54.0
click at [627, 589] on textarea "I hope you're having a great day, {{first_name}}! [PERSON_NAME] has updated me …" at bounding box center [663, 568] width 534 height 54
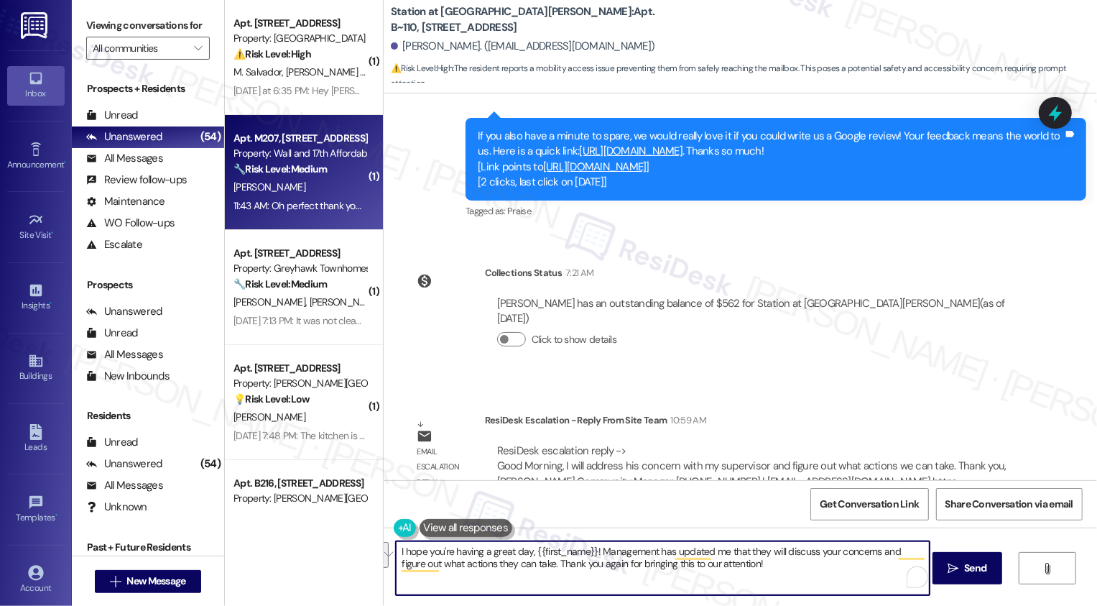
paste textarea "’re having a great day, {{first_name}}! Management let me know they’ll be discu…"
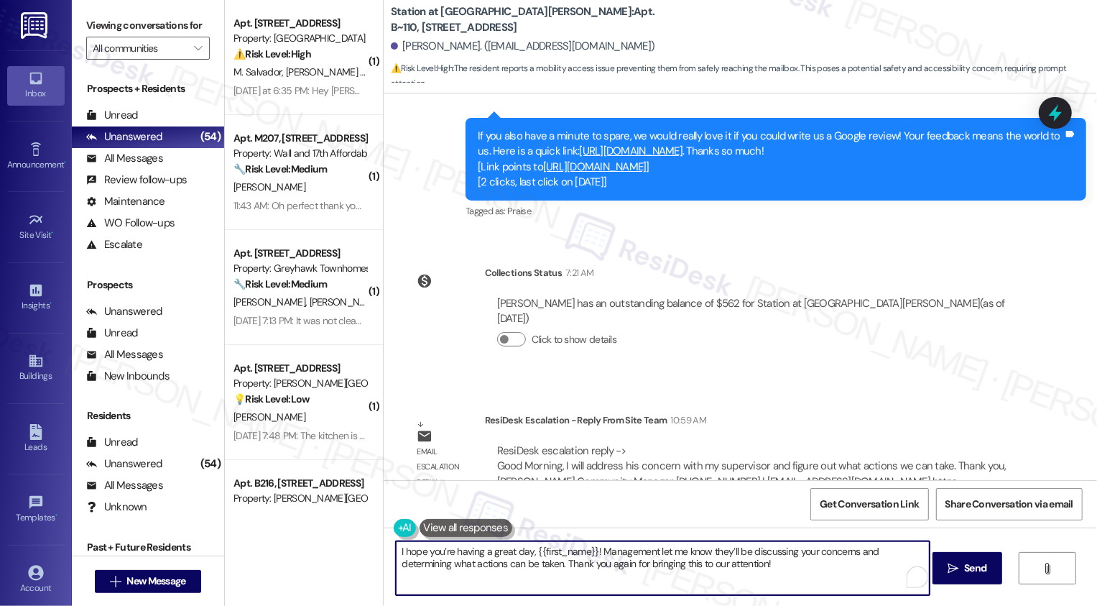
click at [777, 575] on textarea "I hope you’re having a great day, {{first_name}}! Management let me know they’l…" at bounding box center [663, 568] width 534 height 54
click at [883, 553] on textarea "I hope you’re having a great day, {{first_name}}! Management let me know they’l…" at bounding box center [663, 568] width 534 height 54
click at [779, 574] on textarea "I hope you’re having a great day, {{first_name}}! Management let me know they’l…" at bounding box center [663, 568] width 534 height 54
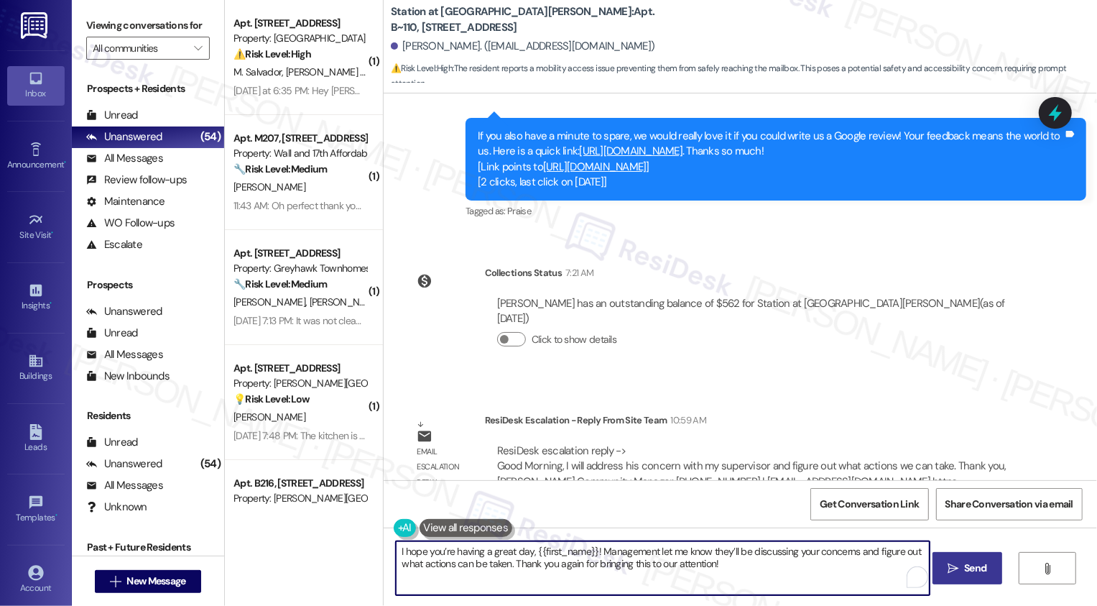
type textarea "I hope you’re having a great day, {{first_name}}! Management let me know they’l…"
click at [953, 576] on button " Send" at bounding box center [968, 568] width 70 height 32
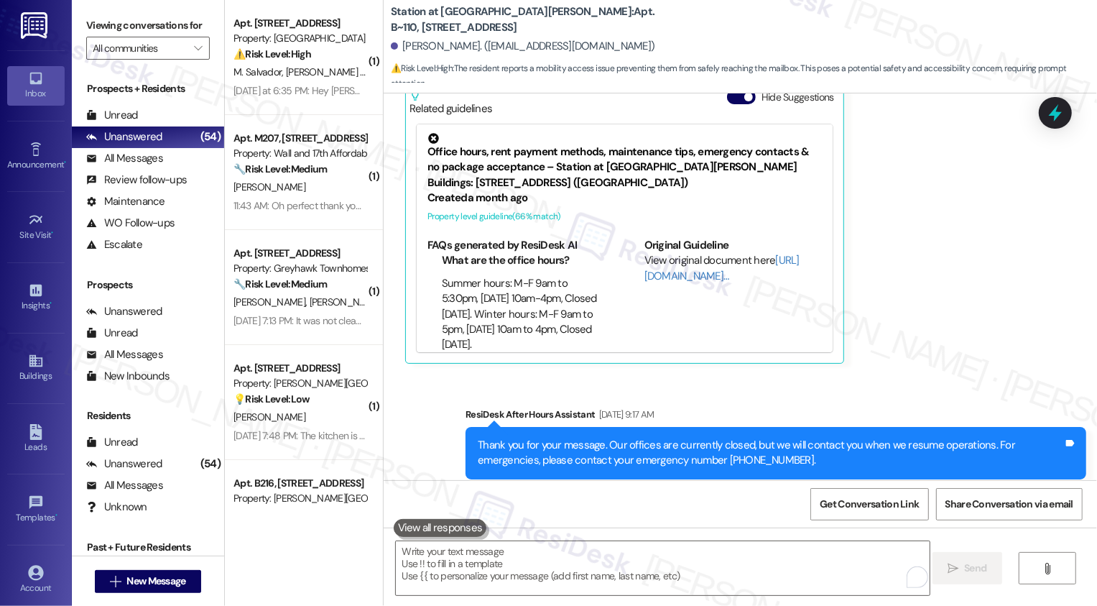
scroll to position [678, 0]
